Goal: Task Accomplishment & Management: Use online tool/utility

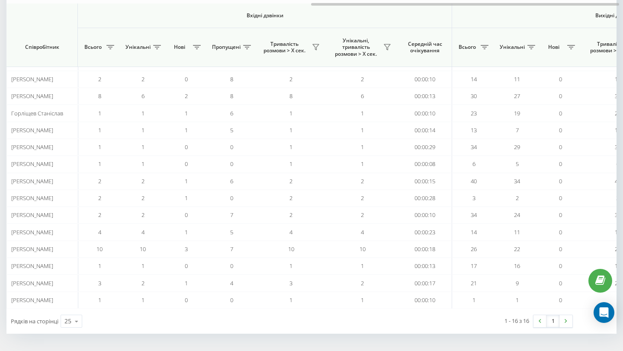
scroll to position [0, 597]
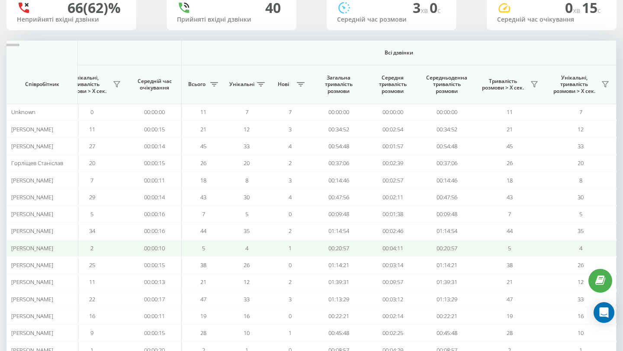
scroll to position [69, 0]
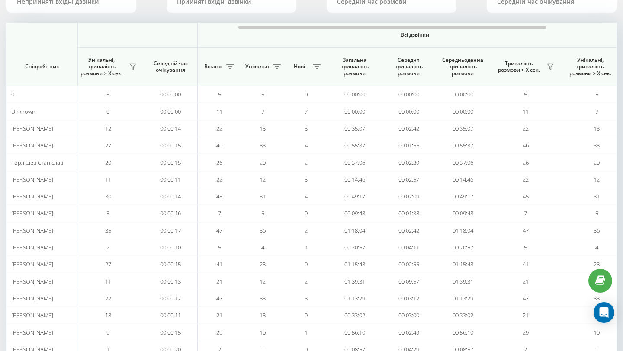
scroll to position [0, 597]
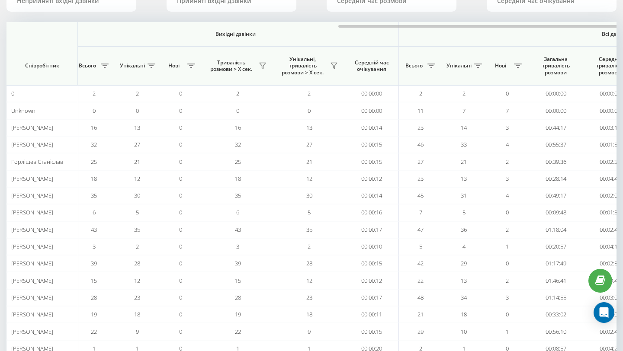
scroll to position [0, 597]
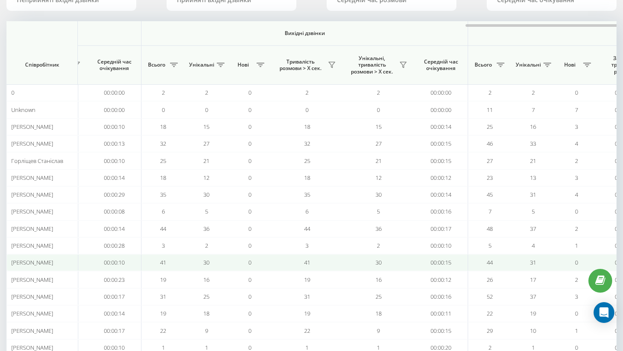
scroll to position [0, 597]
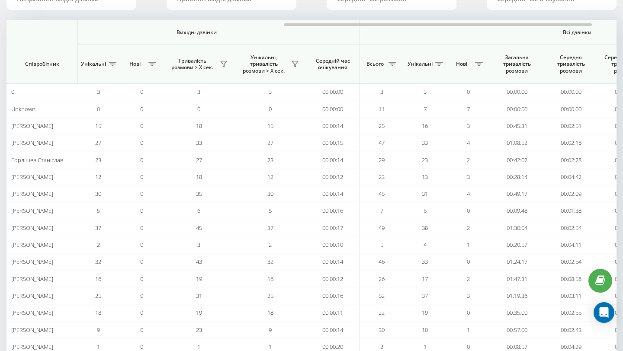
scroll to position [0, 597]
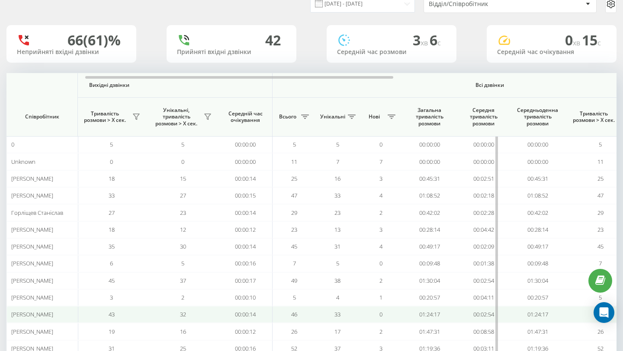
scroll to position [0, 597]
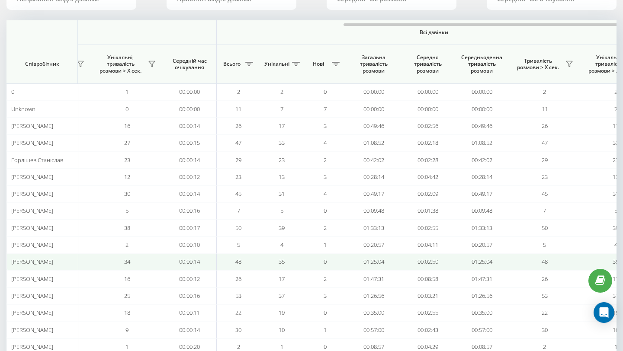
scroll to position [0, 597]
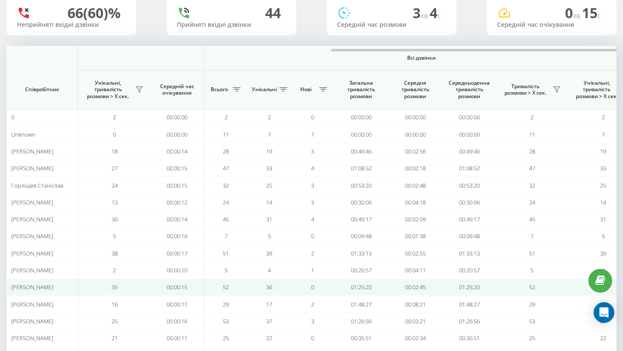
scroll to position [0, 597]
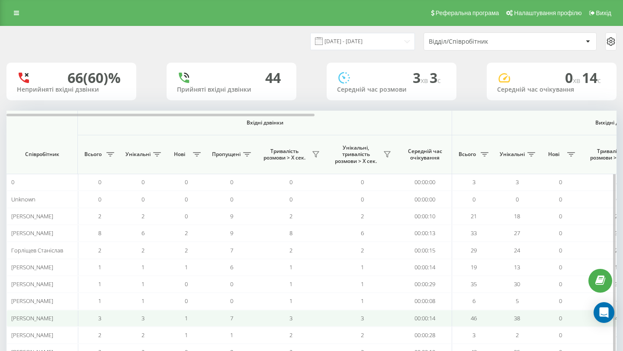
scroll to position [61, 0]
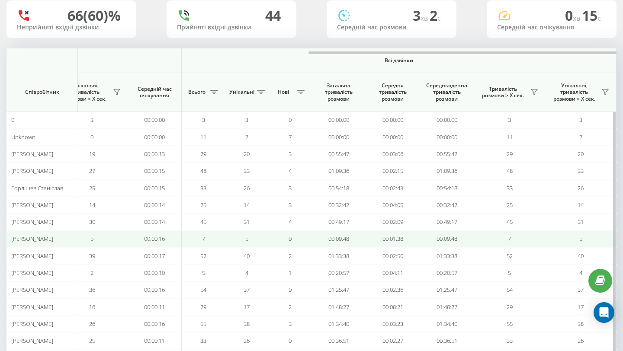
scroll to position [0, 597]
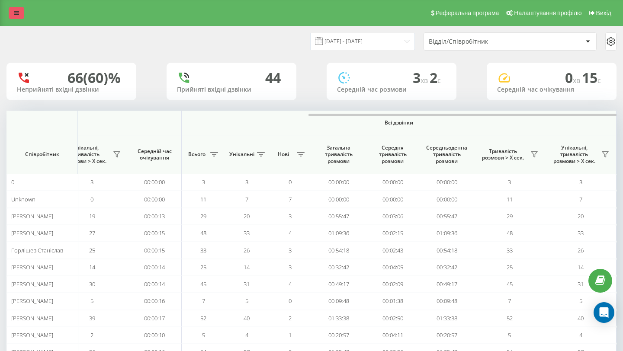
click at [12, 12] on link at bounding box center [17, 13] width 16 height 12
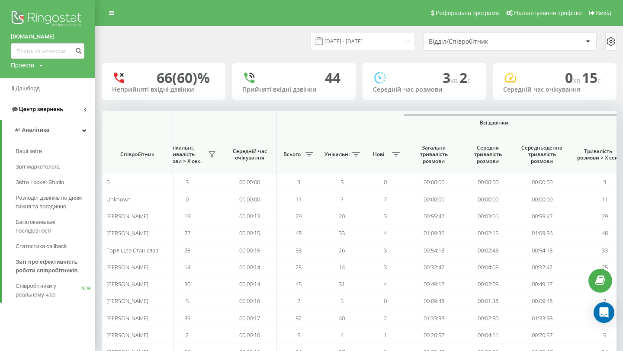
click at [47, 108] on span "Центр звернень" at bounding box center [41, 109] width 44 height 6
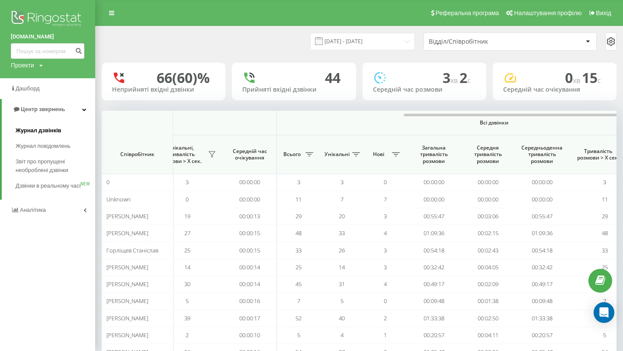
click at [48, 125] on link "Журнал дзвінків" at bounding box center [56, 131] width 80 height 16
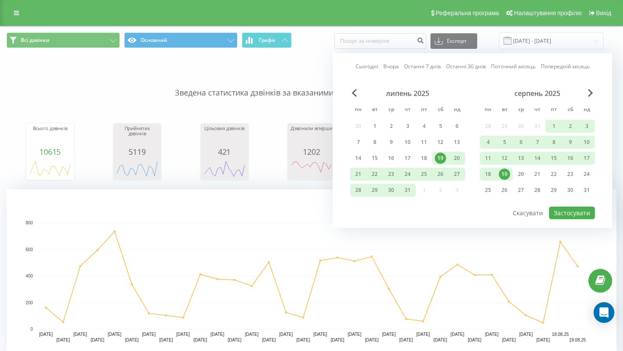
click at [508, 175] on div "19" at bounding box center [504, 174] width 11 height 11
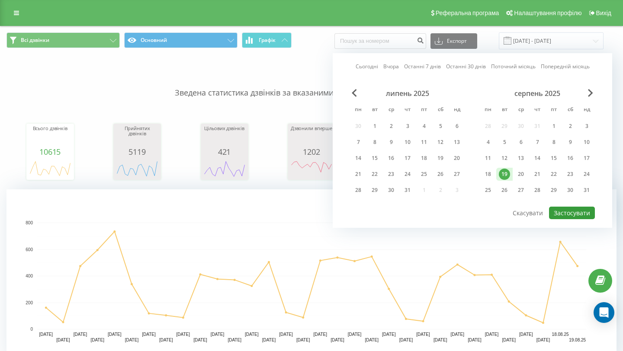
click at [557, 211] on button "Застосувати" at bounding box center [572, 213] width 46 height 13
type input "[DATE] - [DATE]"
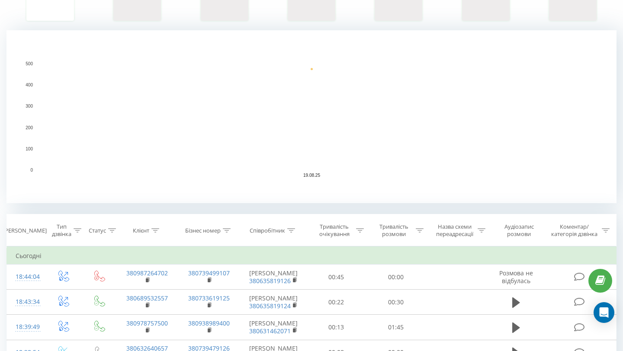
scroll to position [161, 0]
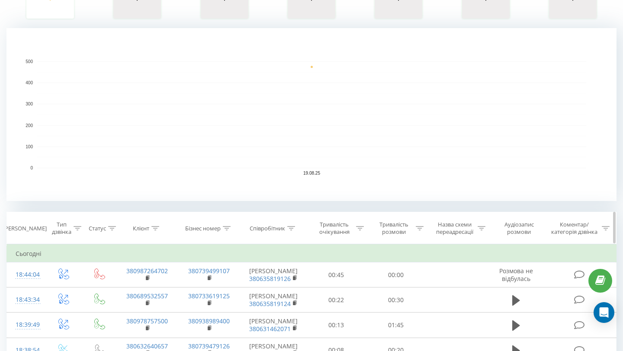
click at [289, 231] on div at bounding box center [291, 228] width 8 height 7
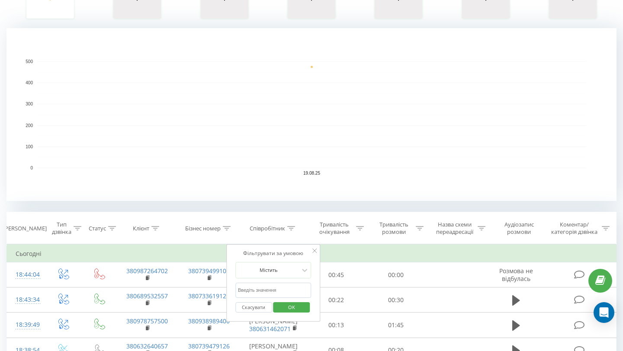
click at [283, 291] on input "text" at bounding box center [273, 290] width 76 height 15
click at [265, 295] on input "text" at bounding box center [273, 290] width 76 height 15
type input "[PERSON_NAME]"
click at [292, 306] on span "OK" at bounding box center [291, 307] width 24 height 13
